Goal: Understand process/instructions: Learn how to perform a task or action

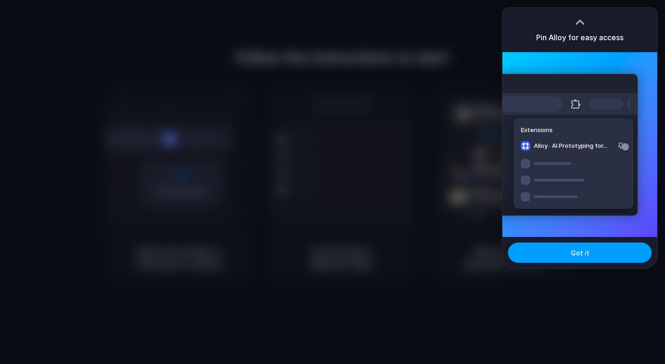
click at [555, 254] on button "Got it" at bounding box center [580, 252] width 144 height 20
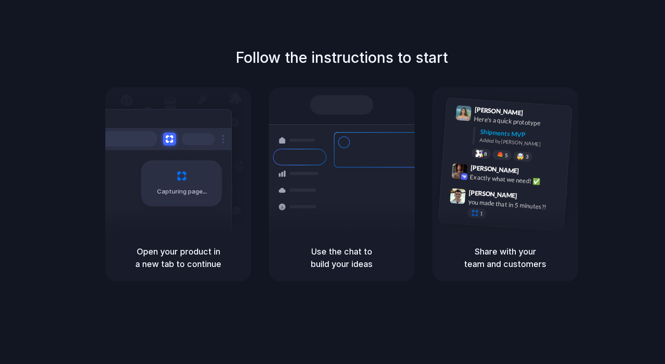
click at [496, 42] on div "Follow the instructions to start Capturing page Open your product in a new tab …" at bounding box center [341, 191] width 683 height 382
